Goal: Find specific page/section: Find specific page/section

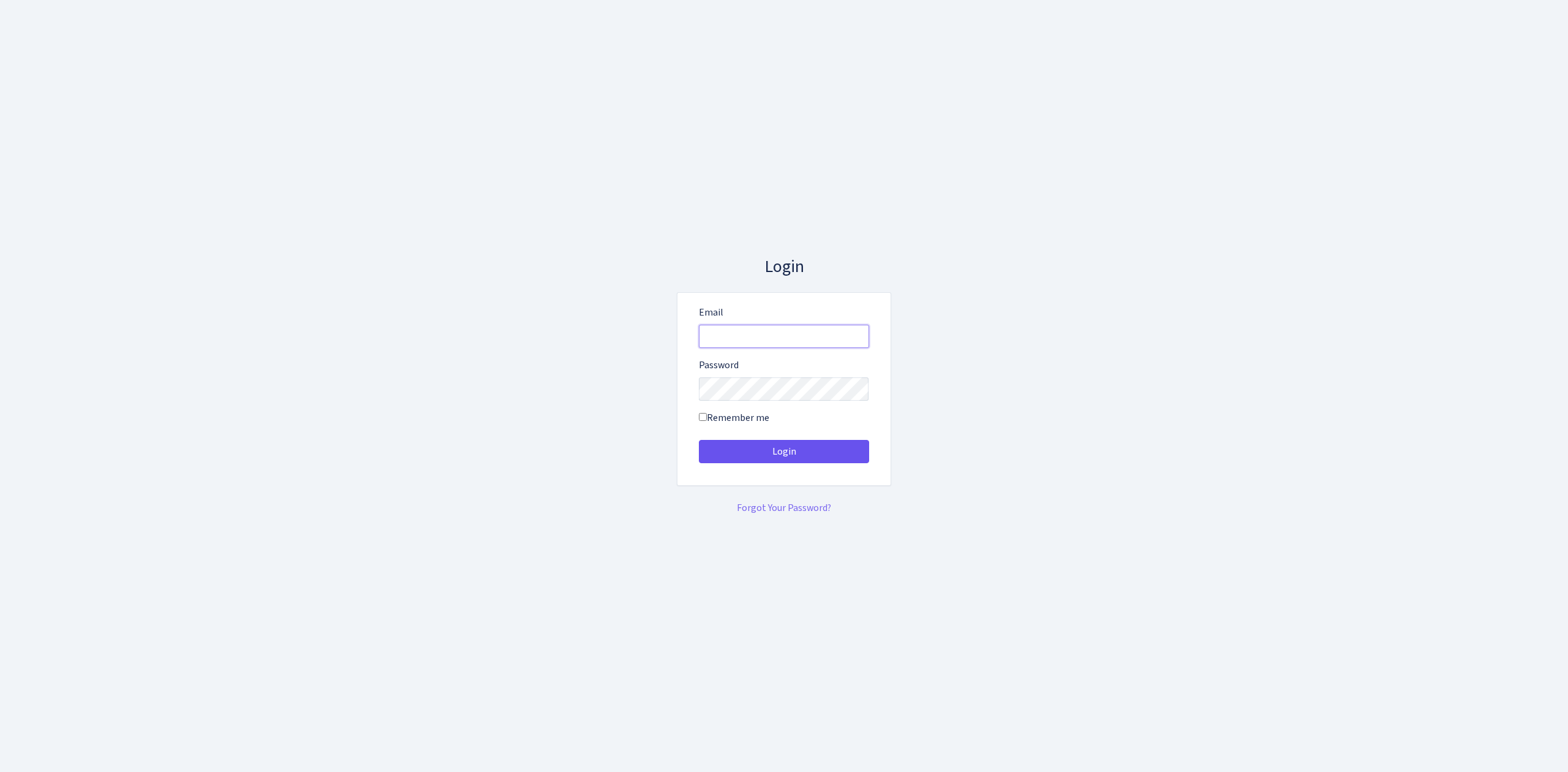
type input "[EMAIL_ADDRESS][DOMAIN_NAME]"
click at [752, 441] on button "Login" at bounding box center [784, 451] width 171 height 23
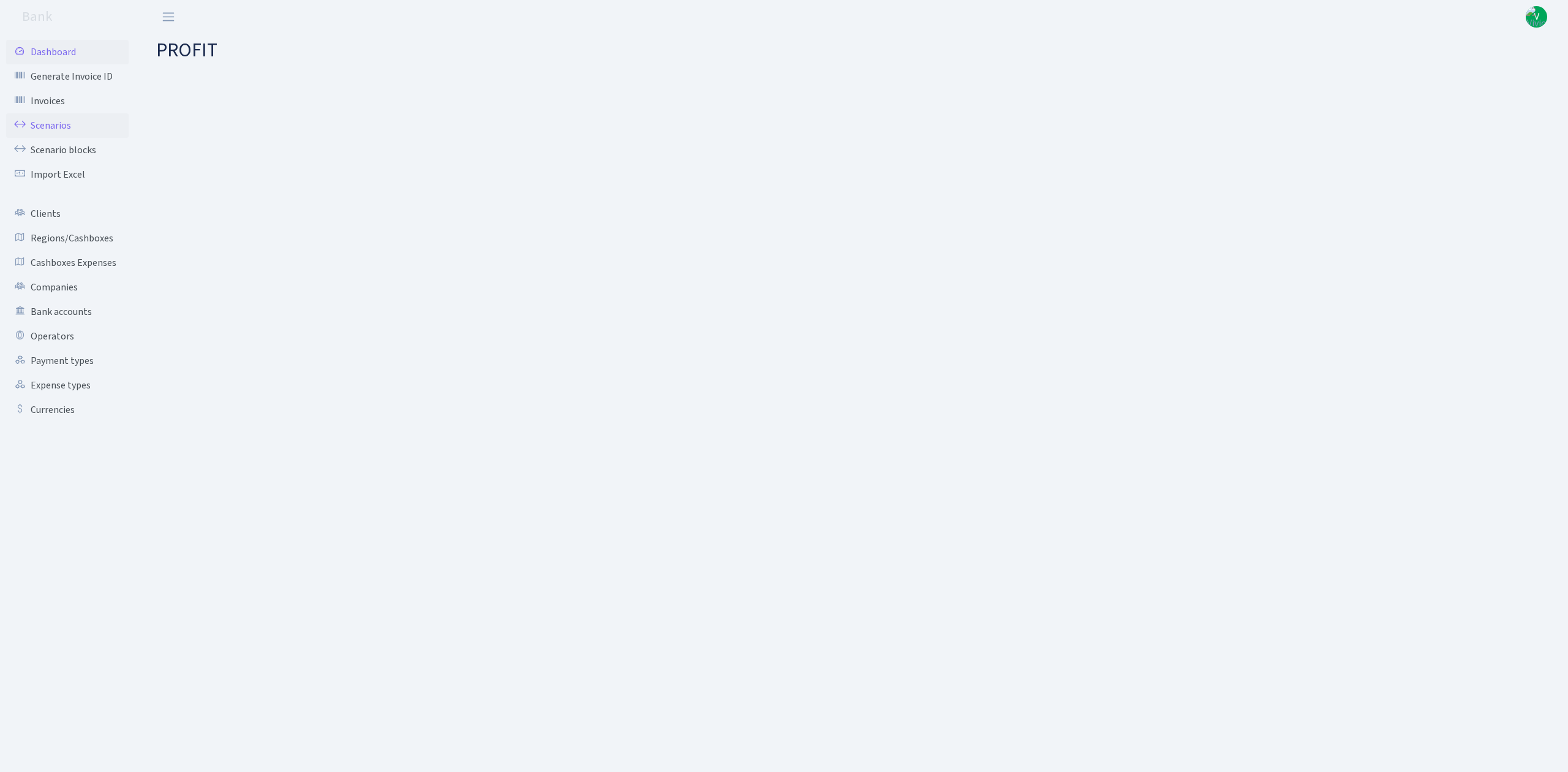
click at [38, 119] on link "Scenarios" at bounding box center [68, 125] width 122 height 24
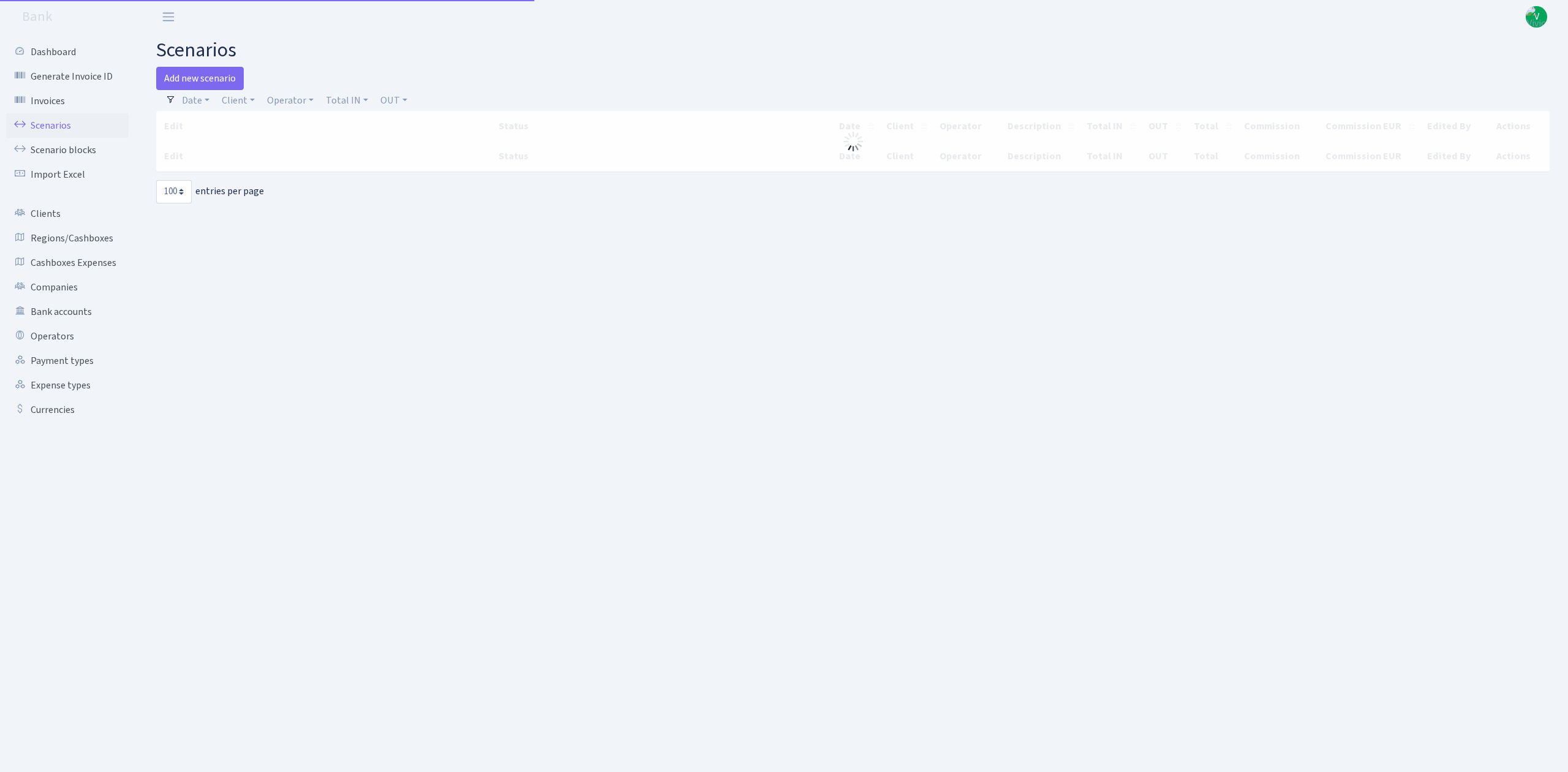
select select "100"
click at [246, 100] on link "Client" at bounding box center [238, 100] width 43 height 21
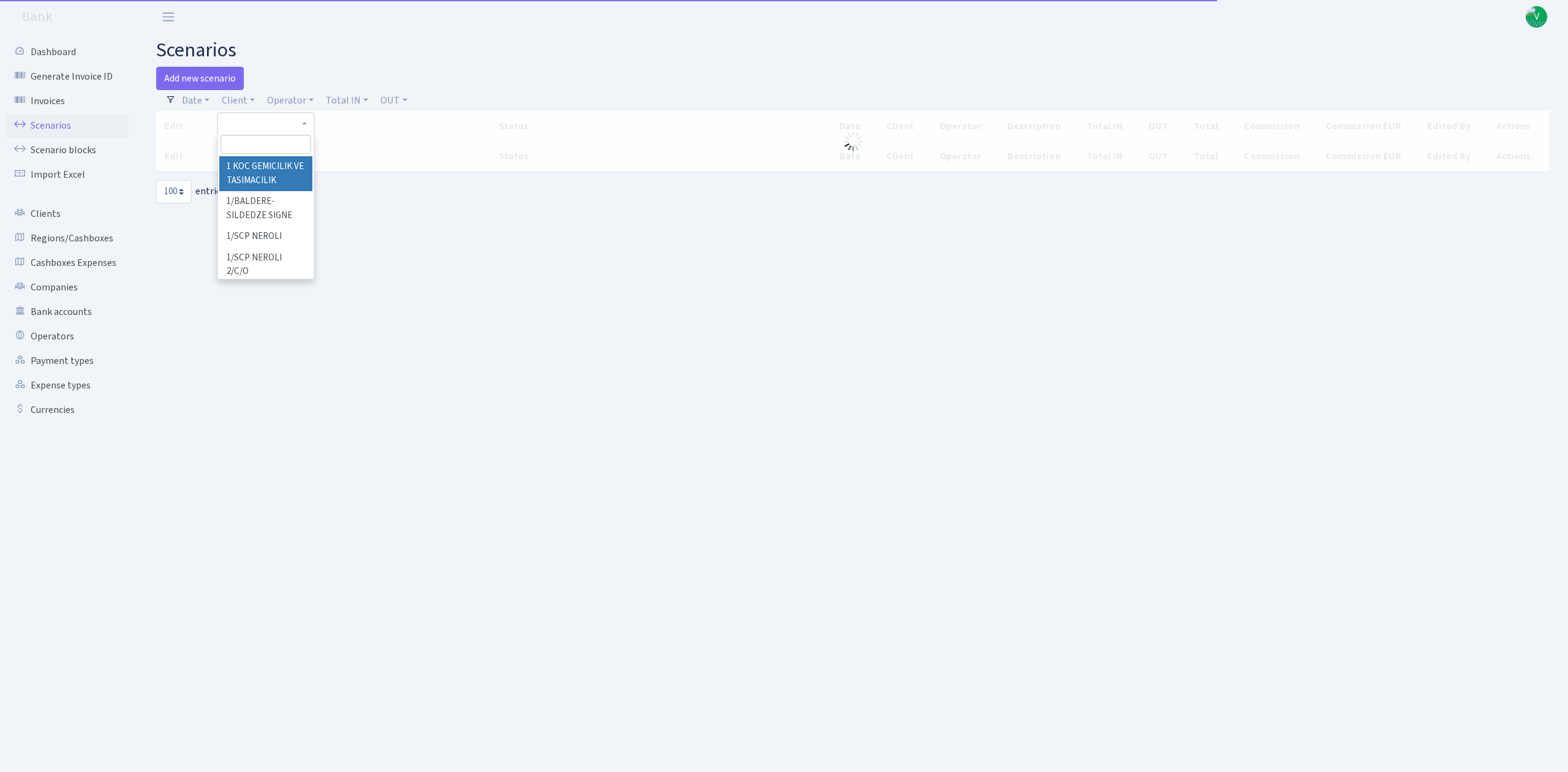
click at [278, 145] on input "search" at bounding box center [265, 144] width 90 height 19
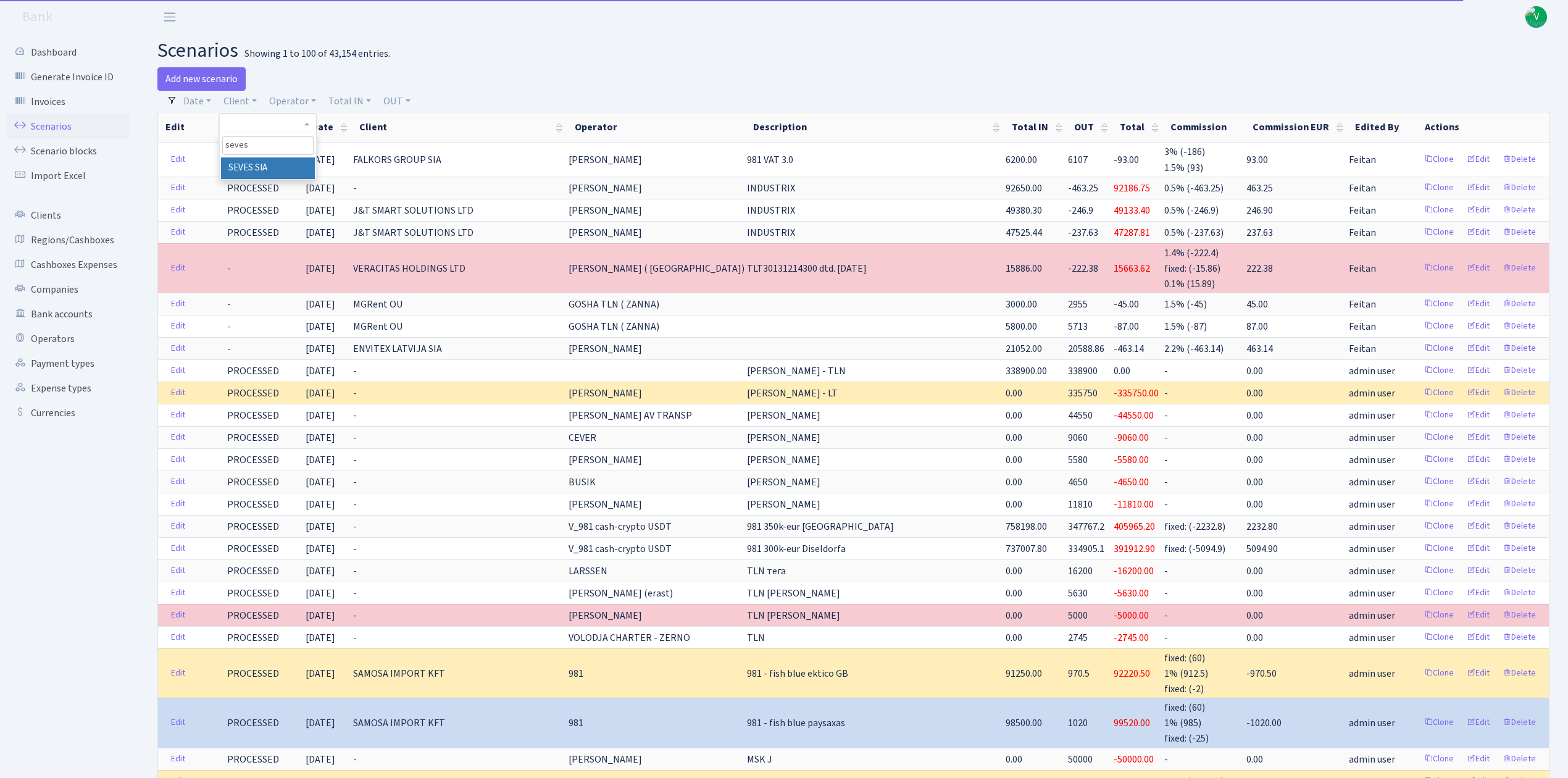
type input "seves"
click at [280, 162] on li "SEVES SIA" at bounding box center [267, 168] width 93 height 22
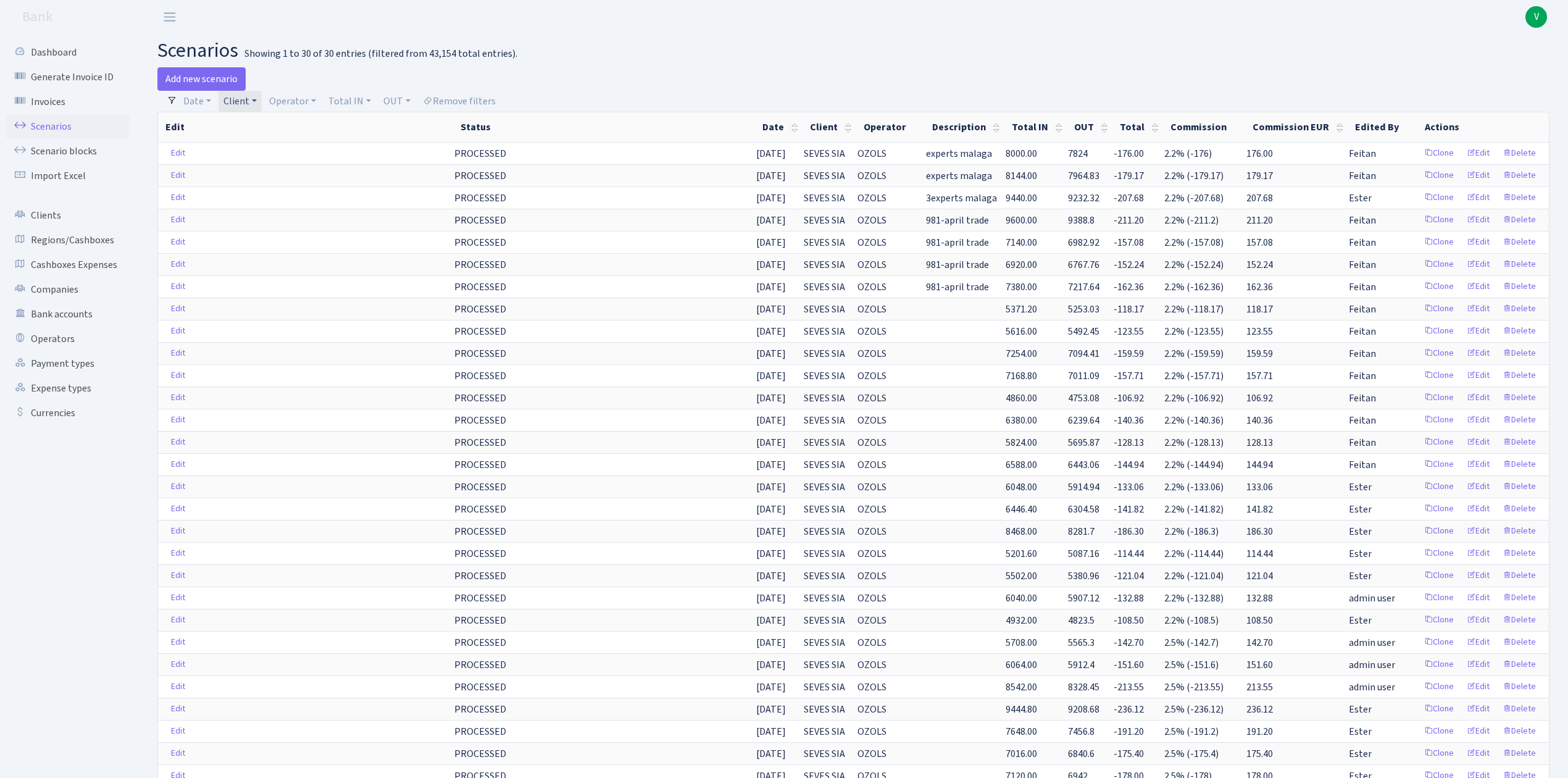
click at [253, 105] on link "Client" at bounding box center [240, 101] width 43 height 21
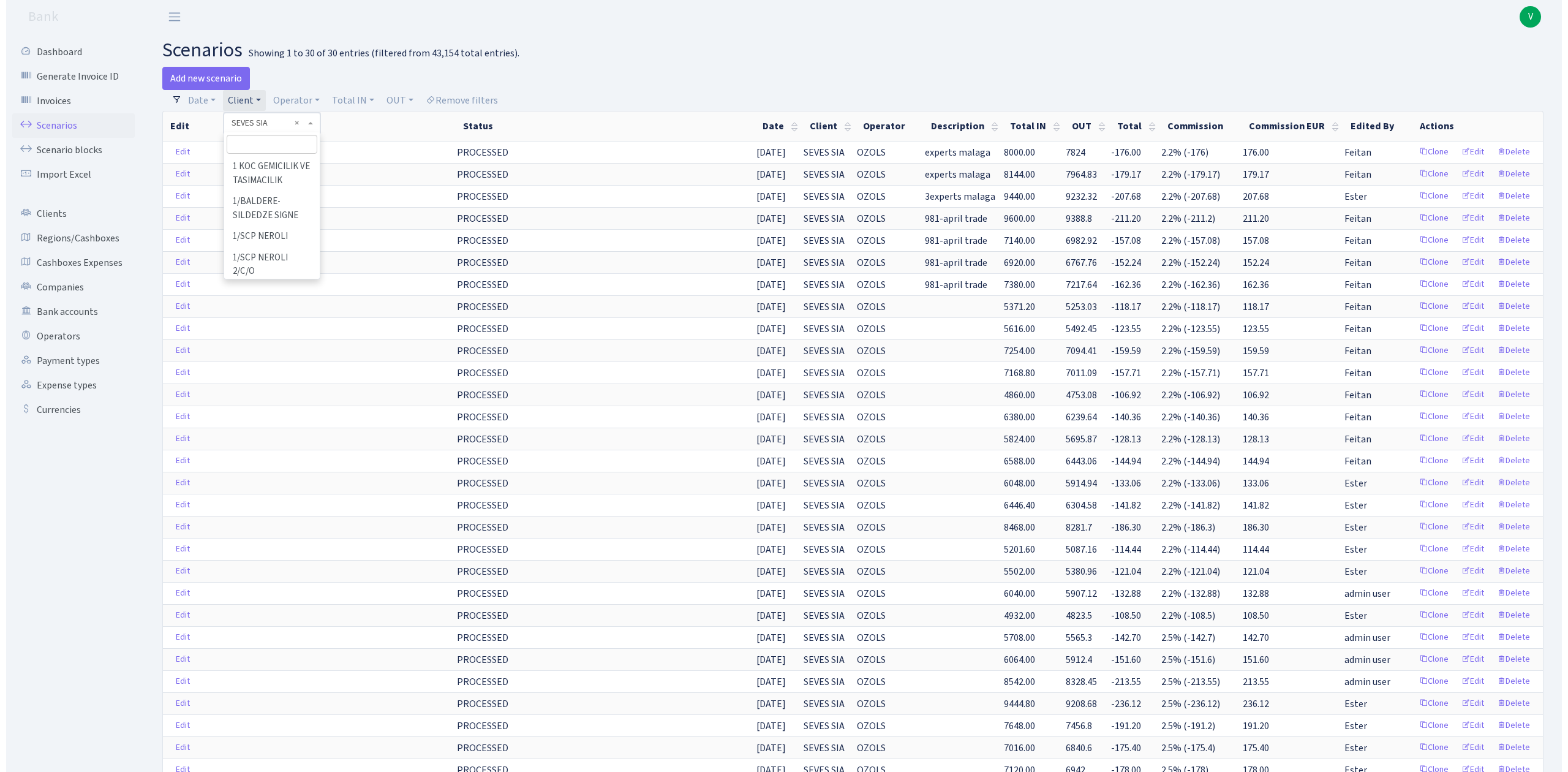
scroll to position [81833, 0]
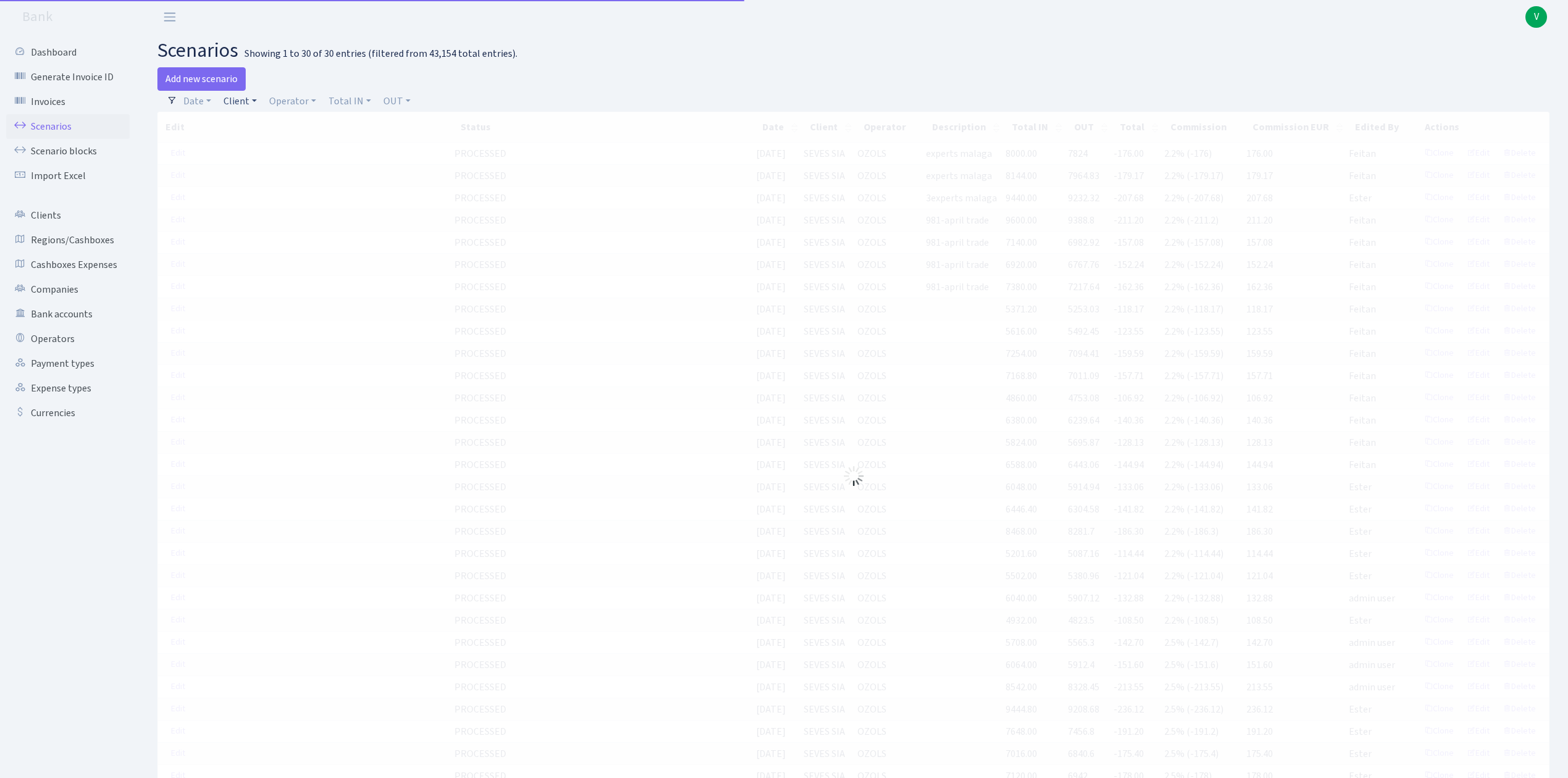
click at [245, 105] on link "Client" at bounding box center [240, 101] width 43 height 21
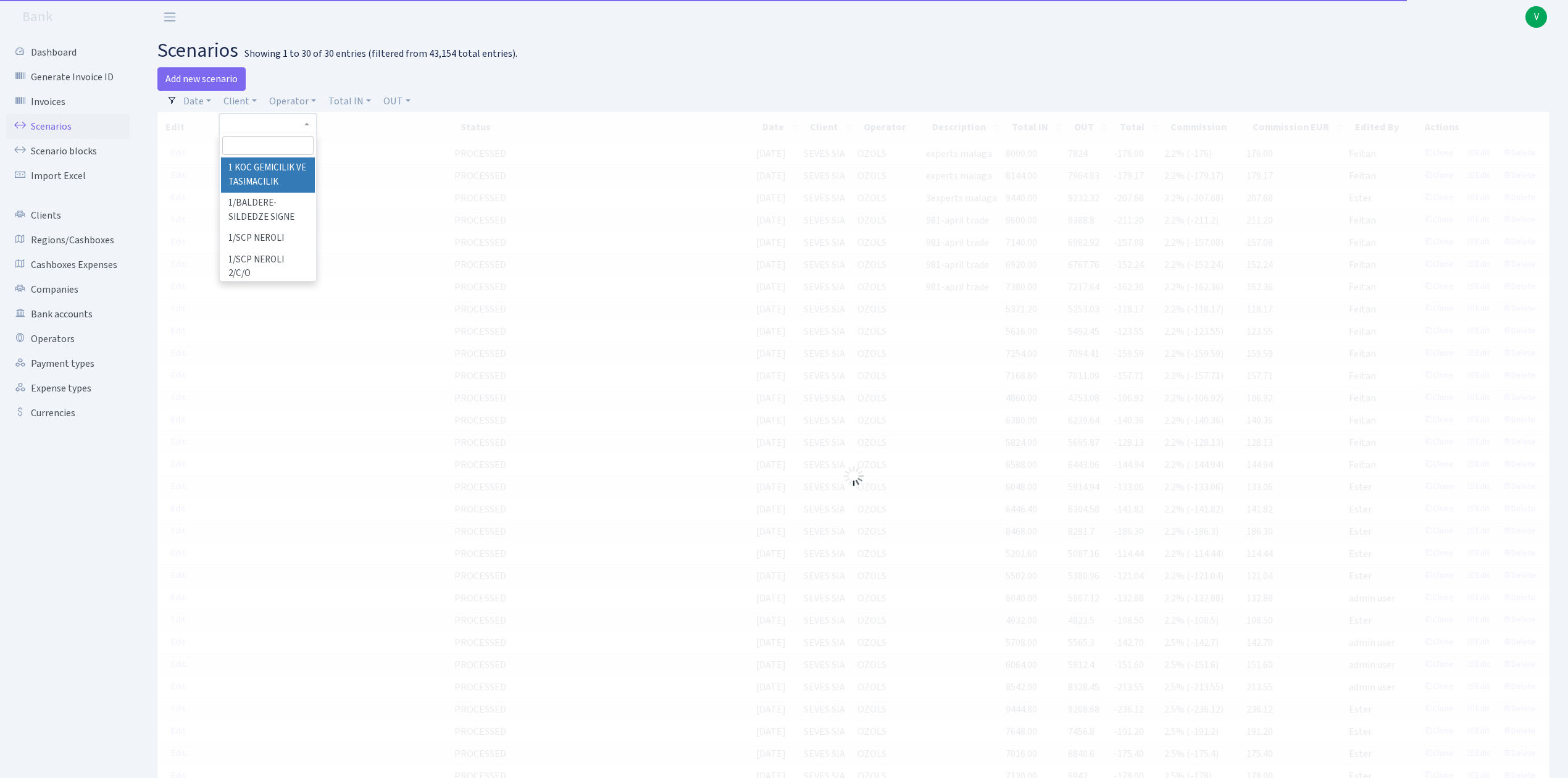
click at [258, 135] on span at bounding box center [267, 145] width 95 height 24
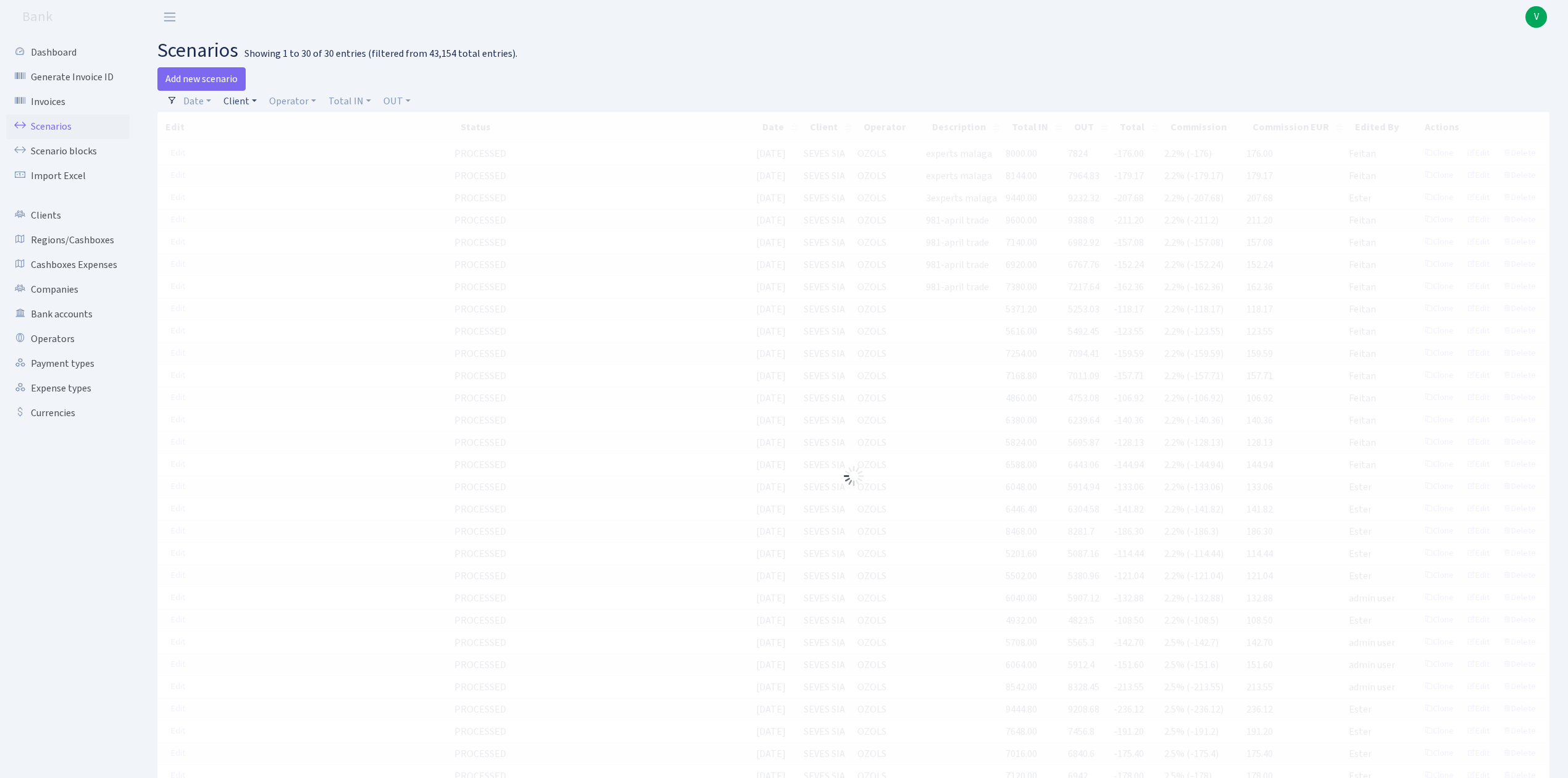
drag, startPoint x: 240, startPoint y: 94, endPoint x: 244, endPoint y: 99, distance: 6.4
click at [243, 94] on link "Client" at bounding box center [240, 101] width 43 height 21
click at [253, 143] on input "search" at bounding box center [267, 145] width 91 height 19
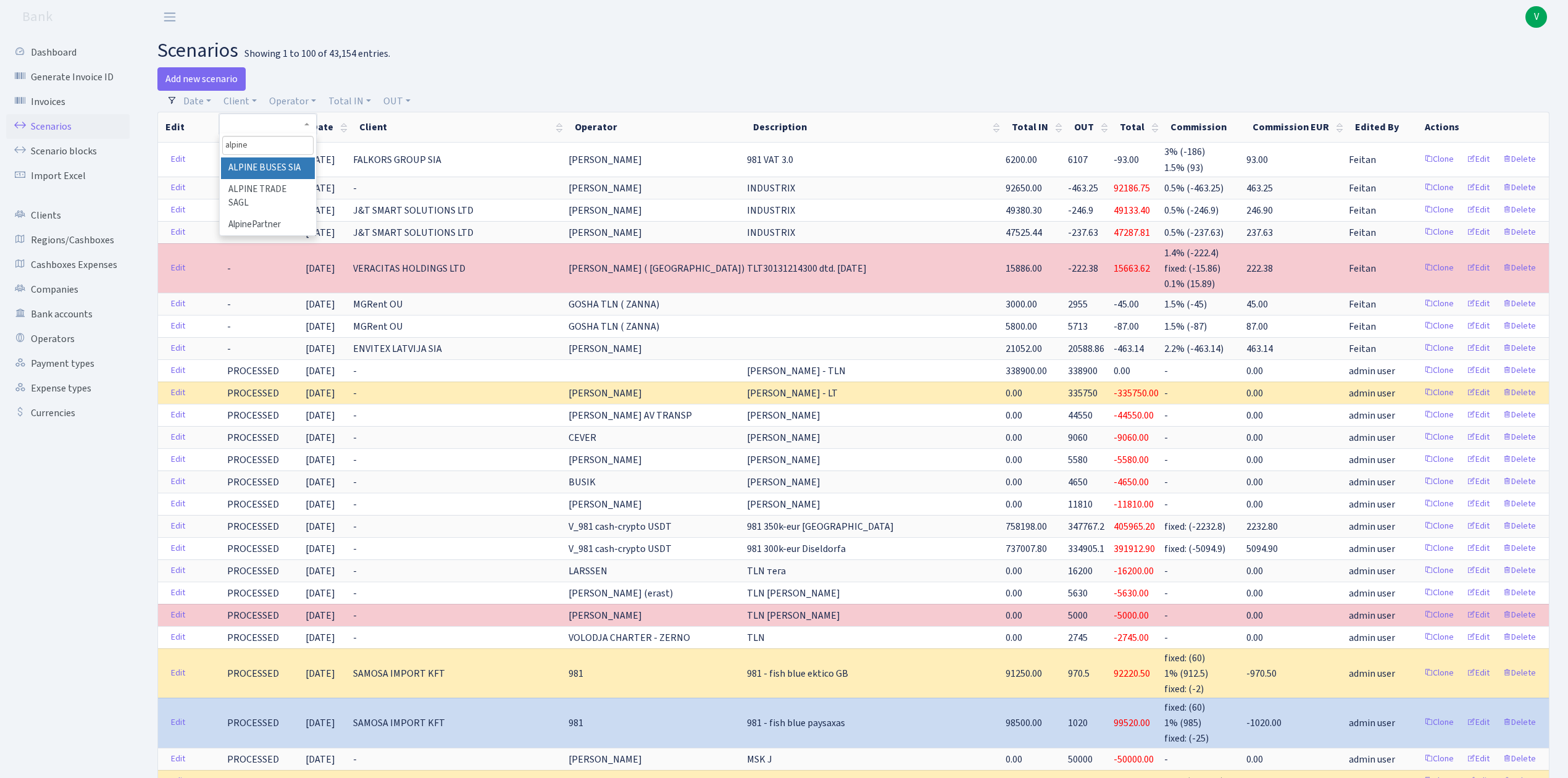
type input "alpine"
click at [263, 167] on li "ALPINE BUSES SIA" at bounding box center [267, 168] width 93 height 22
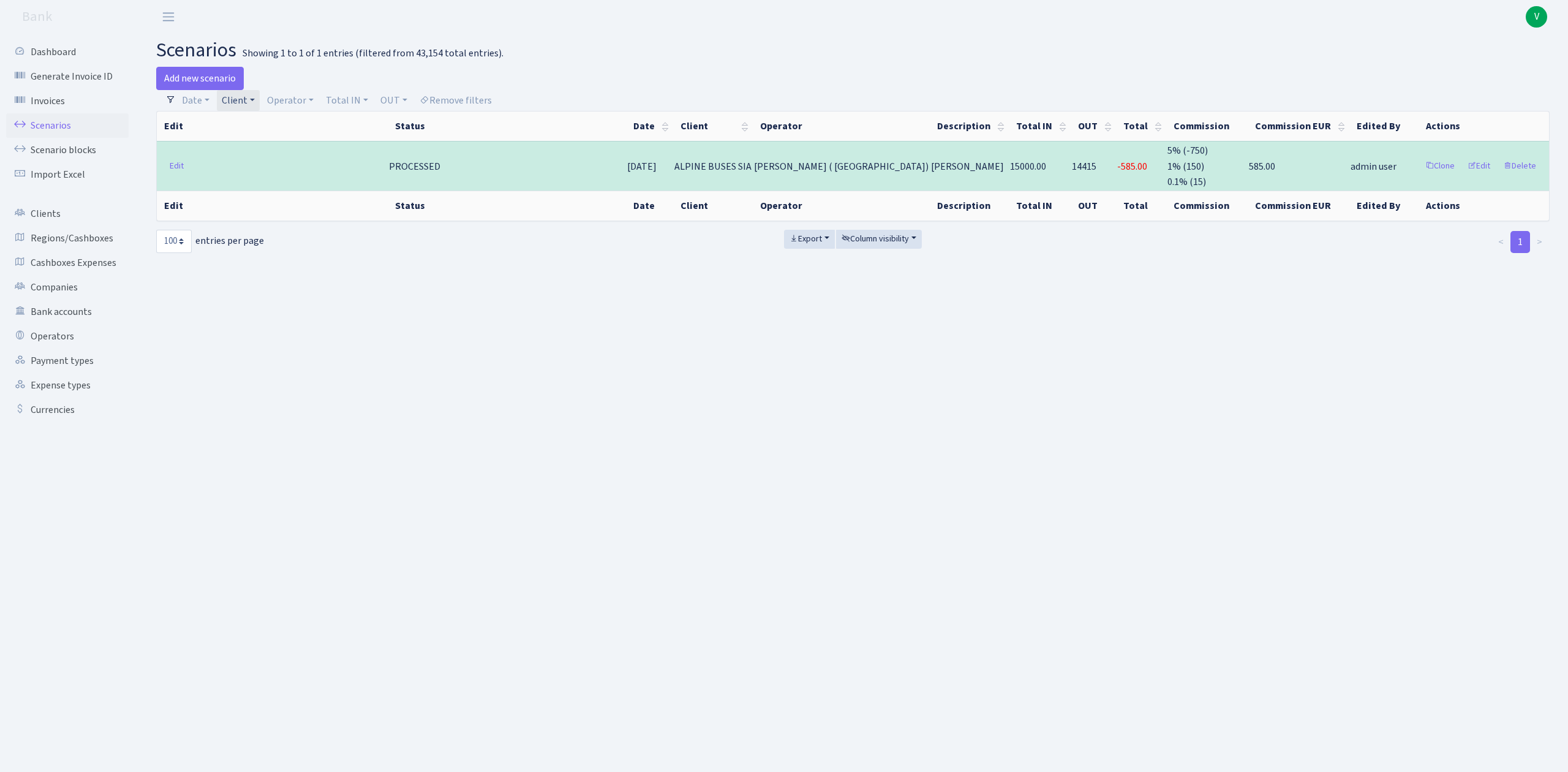
click at [251, 99] on link "Client" at bounding box center [238, 100] width 43 height 21
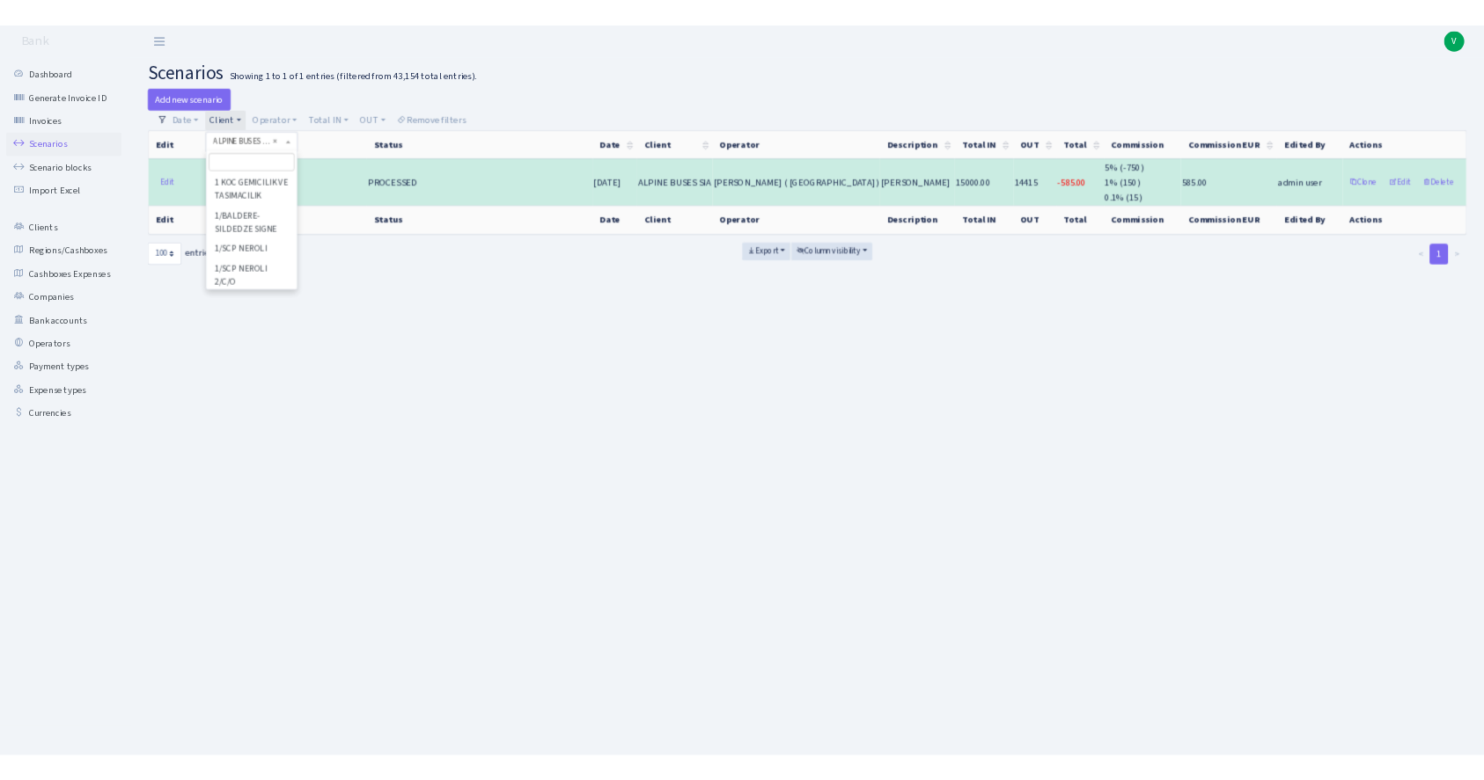
scroll to position [7226, 0]
